Goal: Check status: Check status

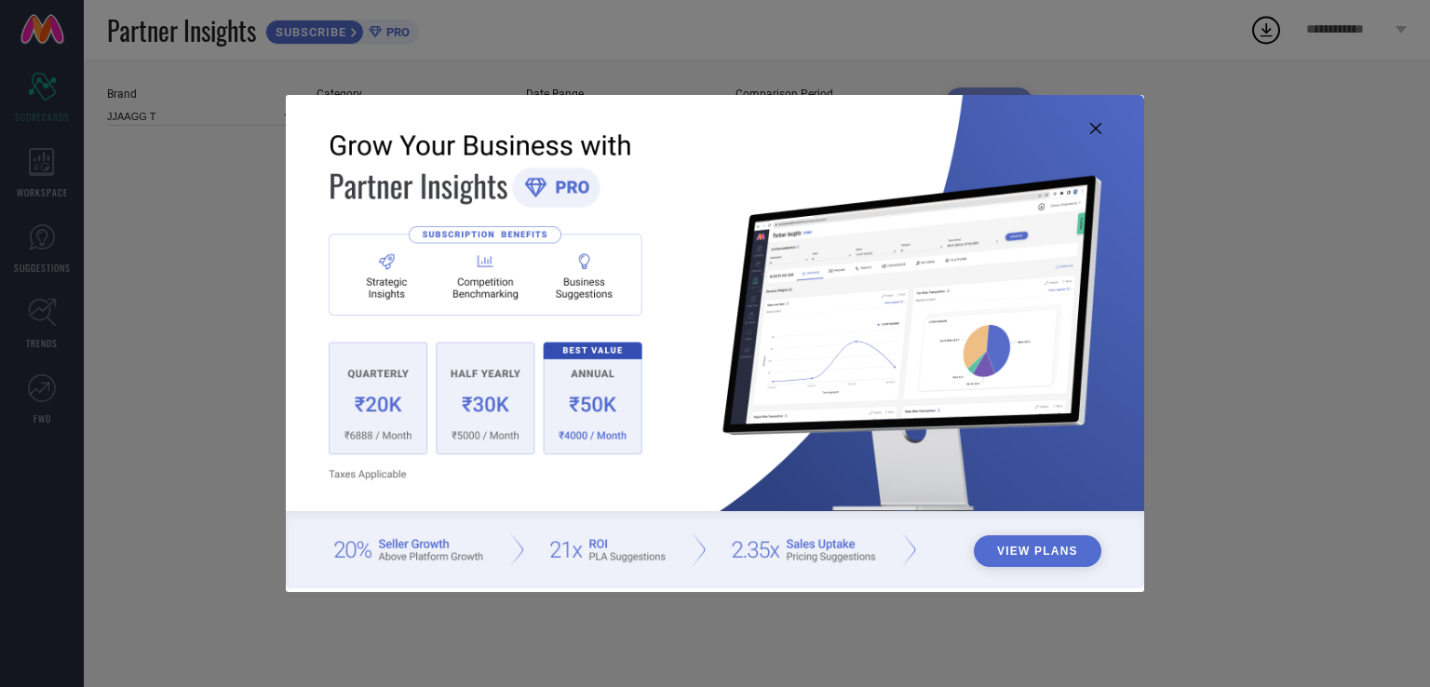
type input "All"
click at [1100, 131] on icon at bounding box center [1095, 128] width 11 height 11
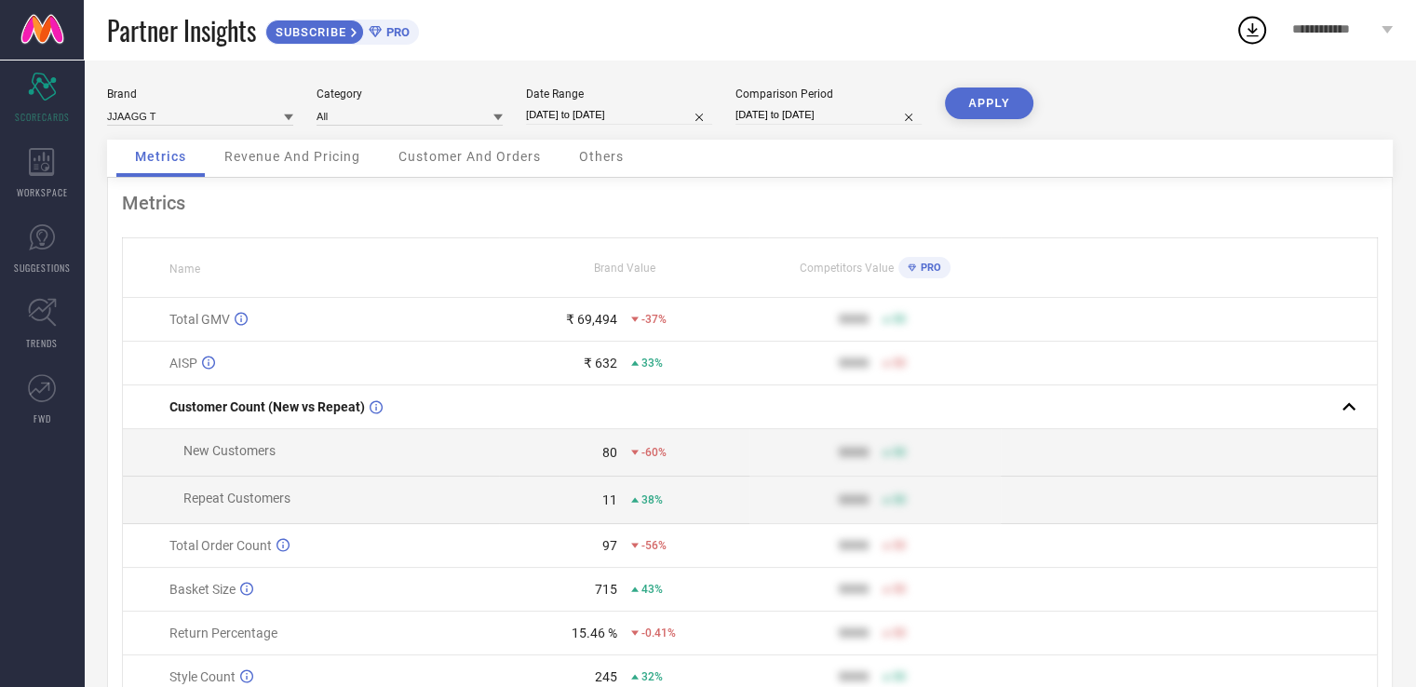
click at [37, 30] on link at bounding box center [42, 30] width 84 height 60
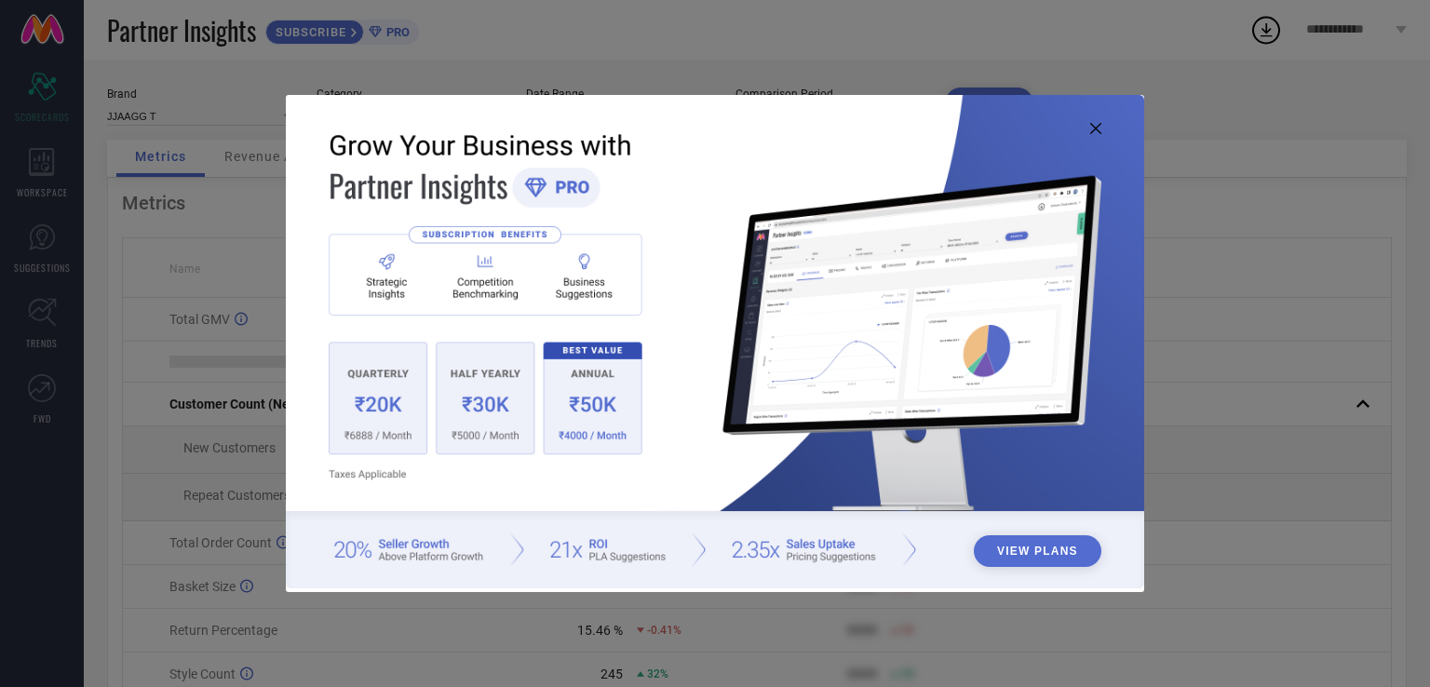
click at [1094, 120] on img at bounding box center [715, 341] width 858 height 493
click at [1095, 126] on icon at bounding box center [1095, 128] width 11 height 11
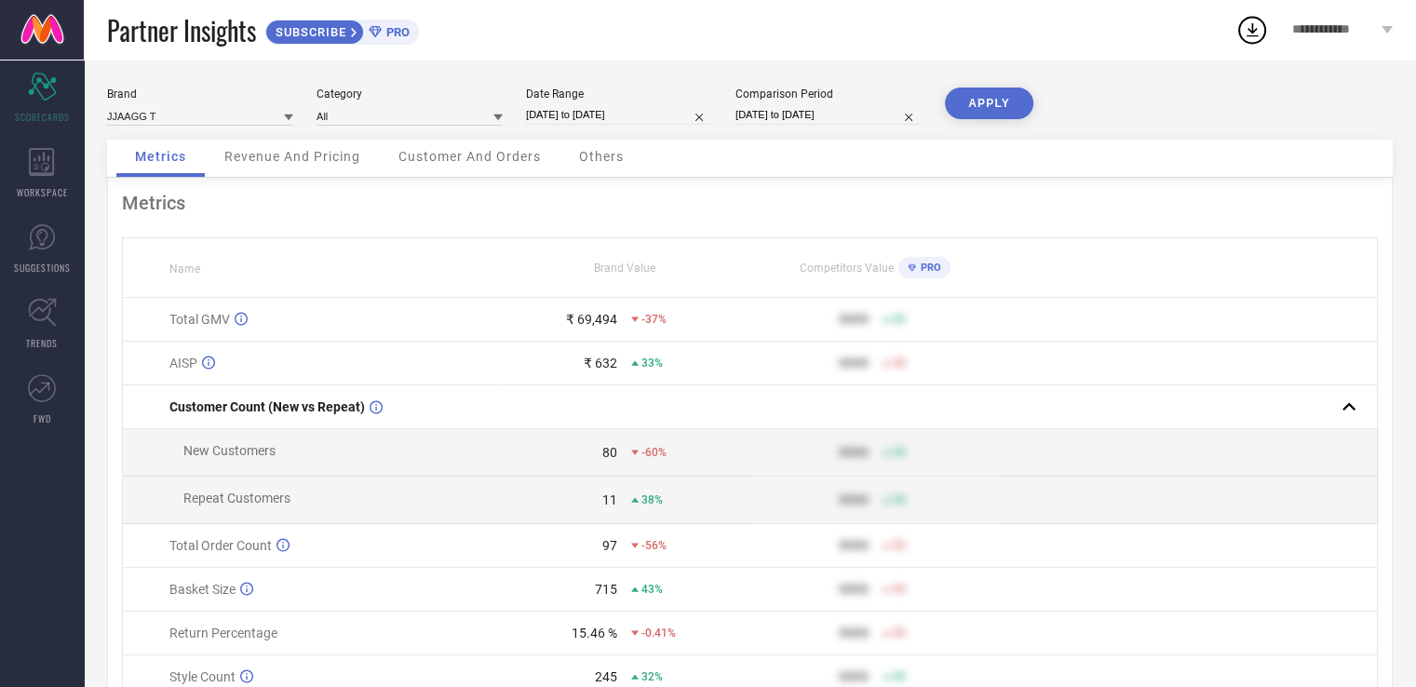
click at [1389, 37] on div "**********" at bounding box center [1342, 30] width 147 height 60
